Goal: Information Seeking & Learning: Learn about a topic

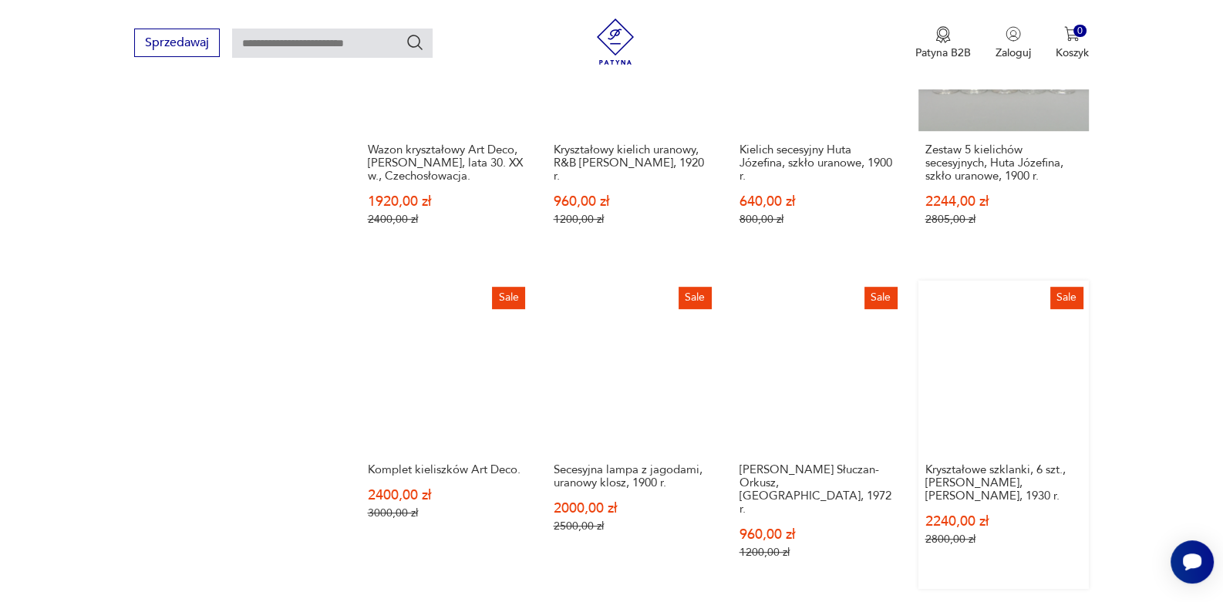
scroll to position [1138, 0]
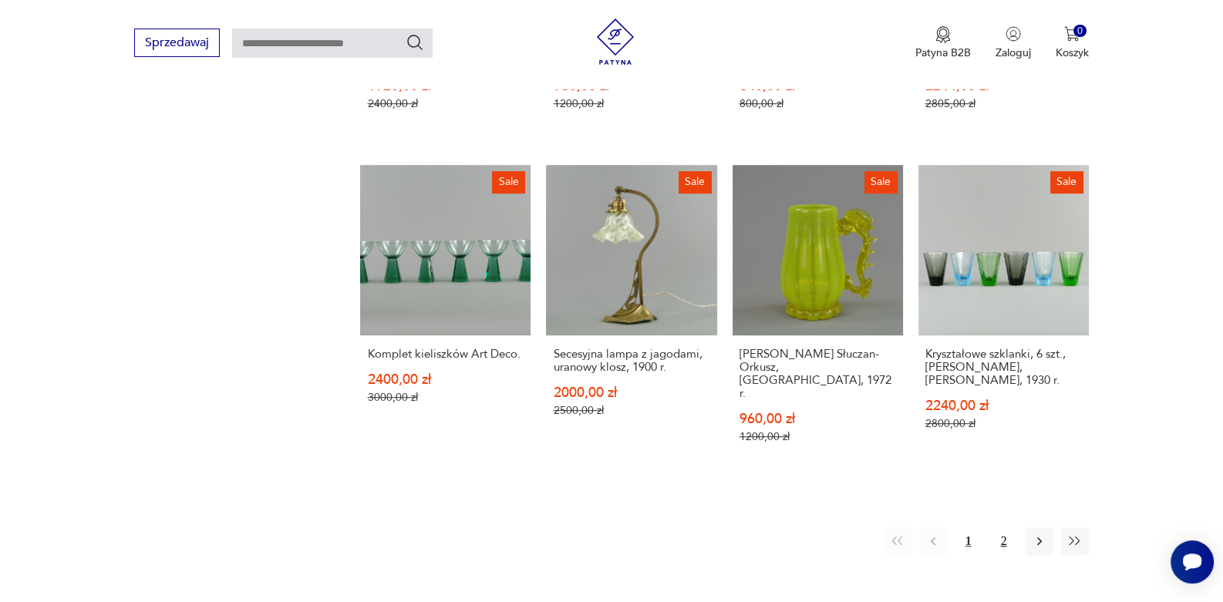
click at [1002, 528] on button "2" at bounding box center [1005, 542] width 28 height 28
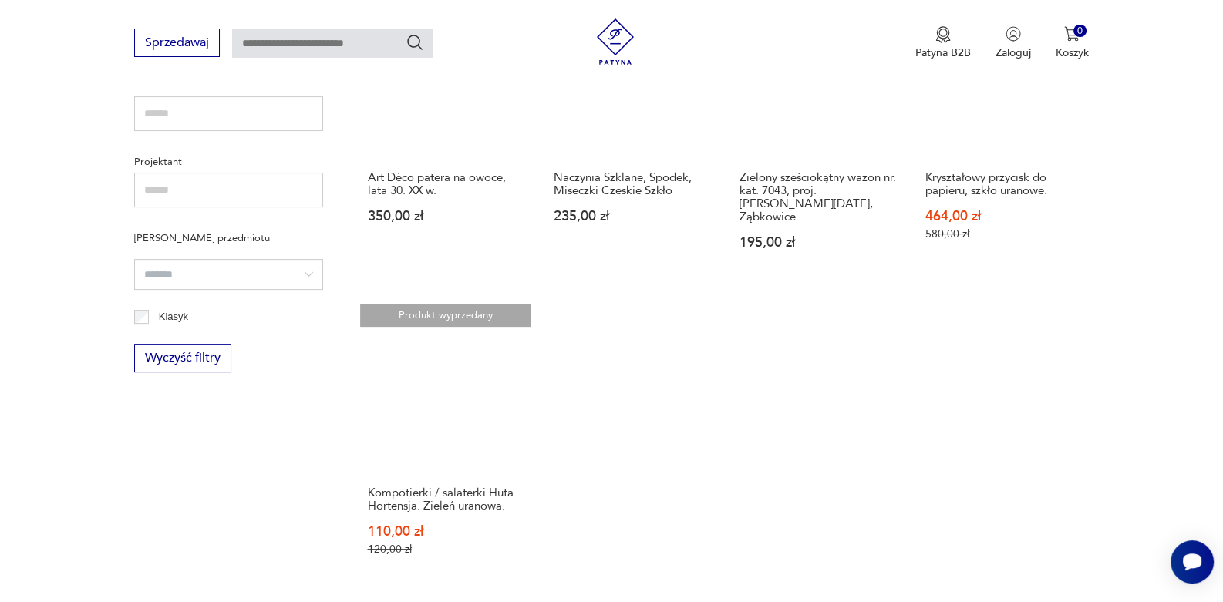
scroll to position [444, 0]
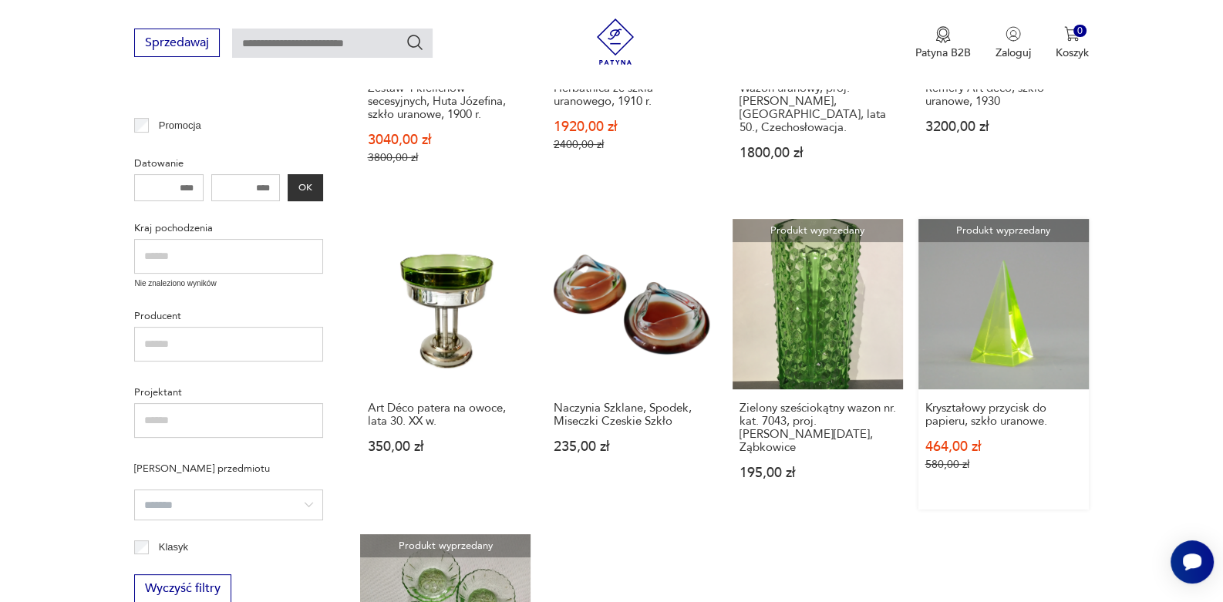
click at [1018, 336] on link "Produkt wyprzedany Kryształowy przycisk do papieru, szkło uranowe. 464,00 zł 58…" at bounding box center [1004, 364] width 170 height 291
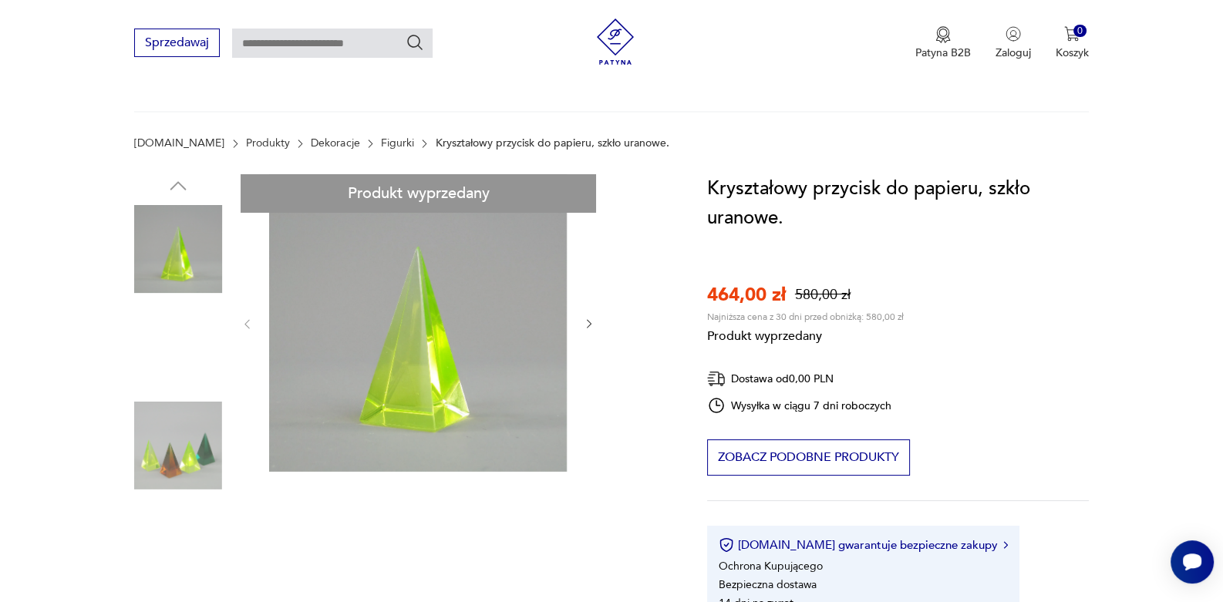
scroll to position [231, 0]
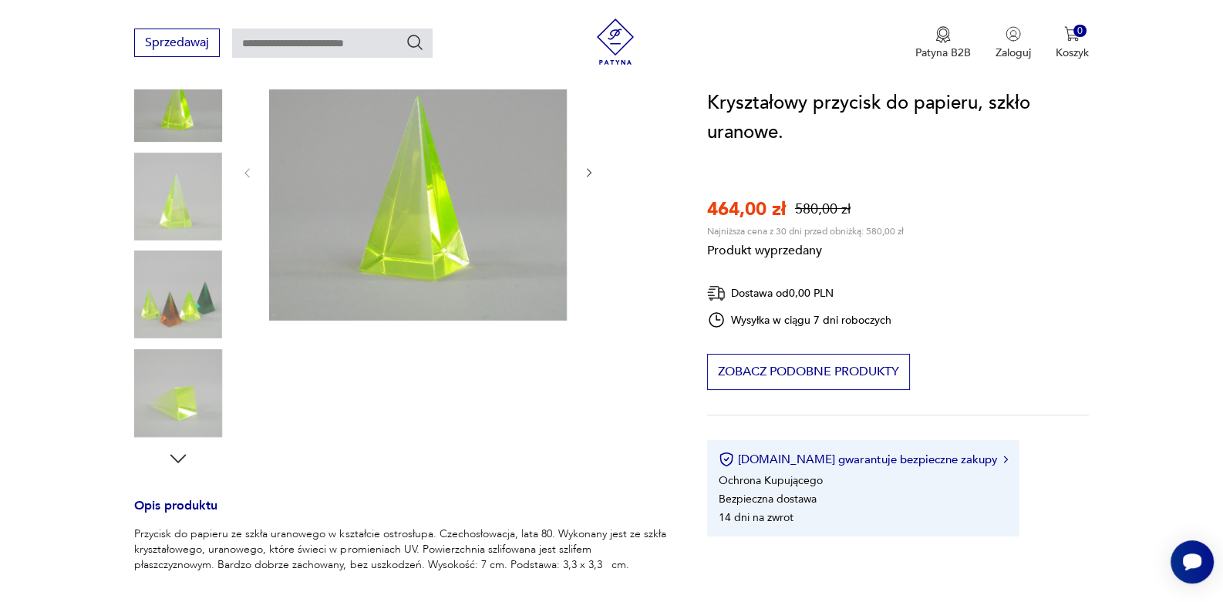
click at [199, 302] on div "Produkt wyprzedany Opis produktu Przycisk do papieru ze szkła uranowego w kszta…" at bounding box center [401, 424] width 535 height 802
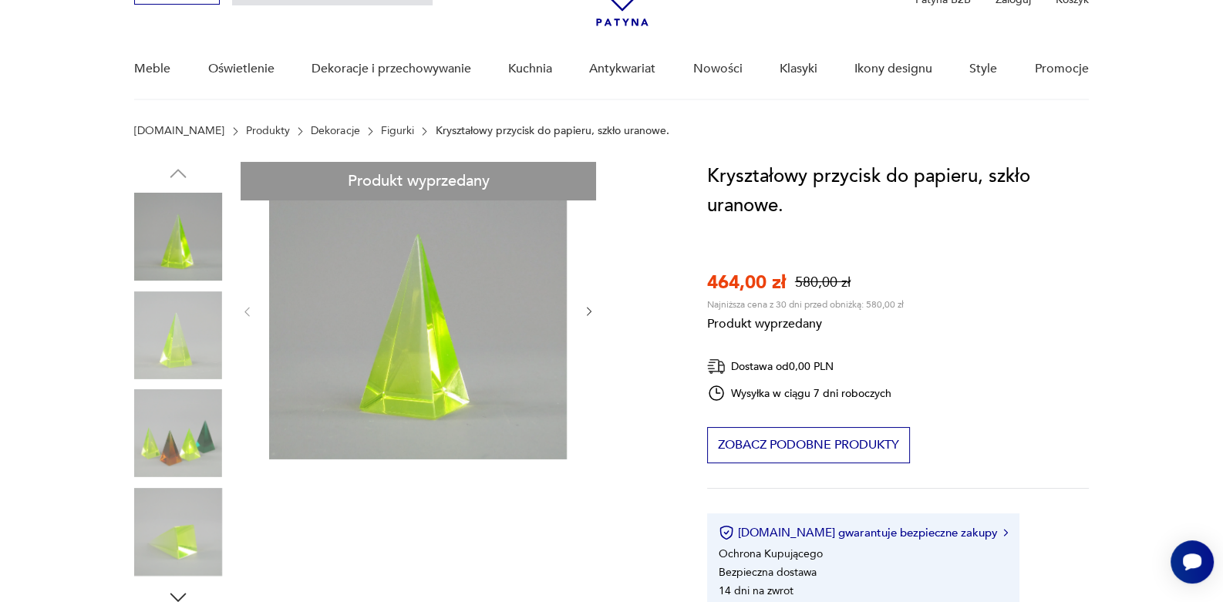
scroll to position [0, 0]
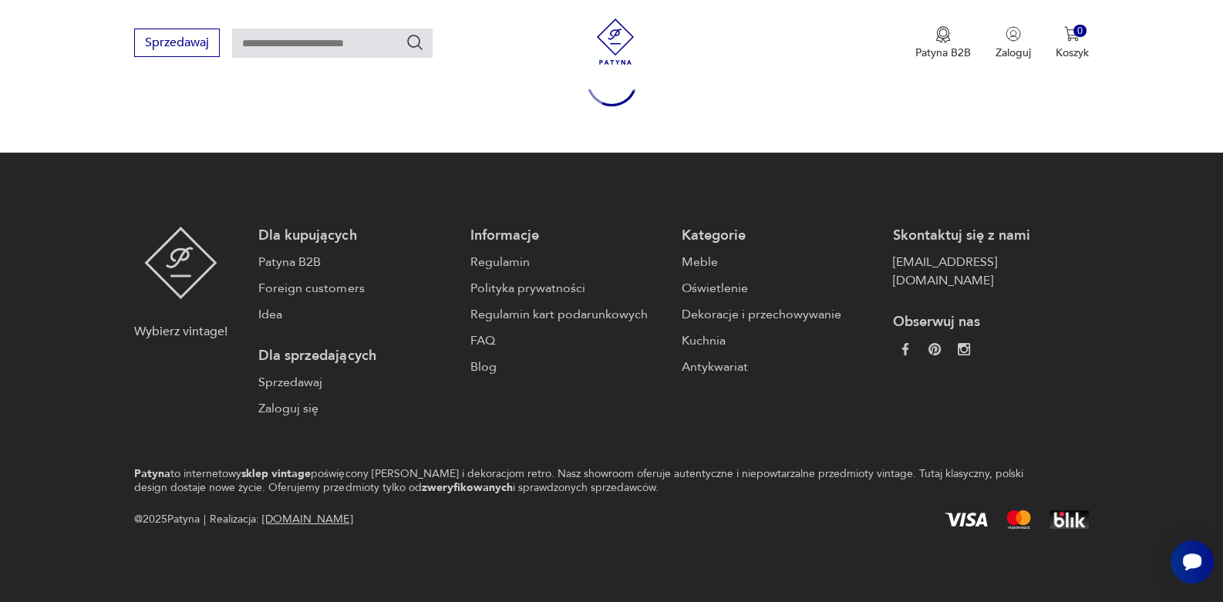
scroll to position [444, 0]
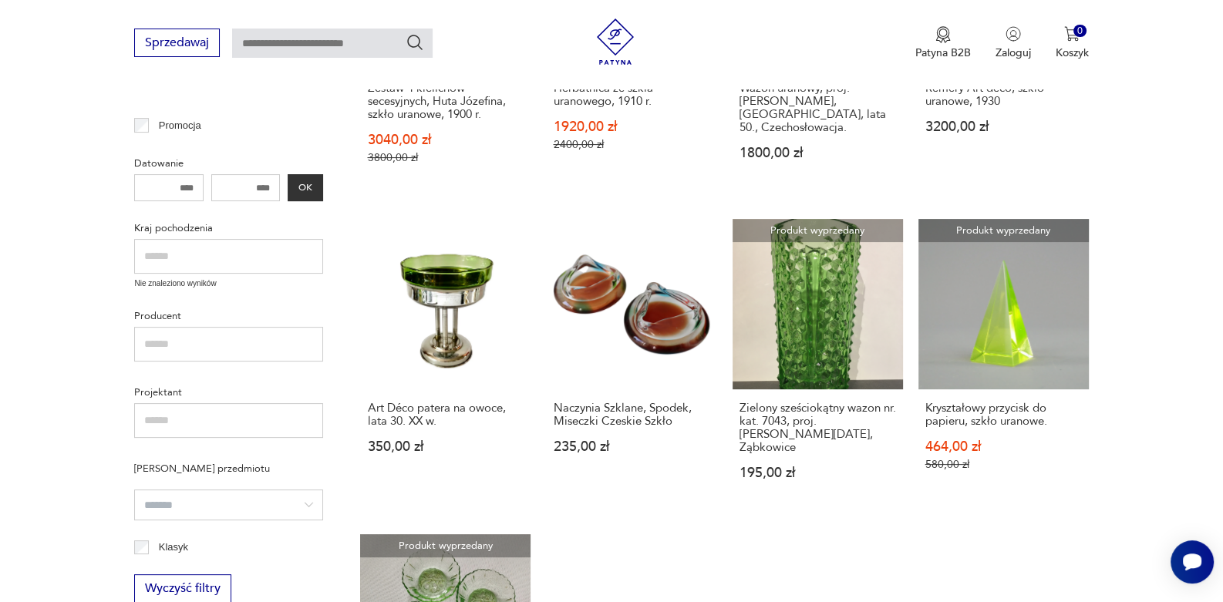
scroll to position [1138, 0]
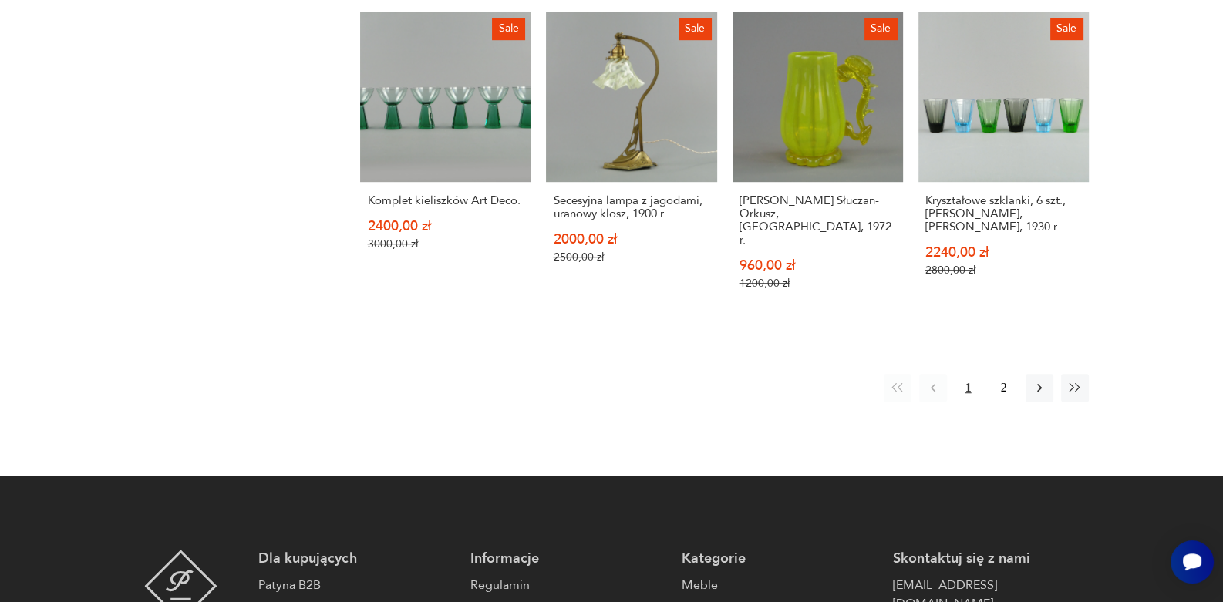
scroll to position [58, 0]
